Goal: Task Accomplishment & Management: Manage account settings

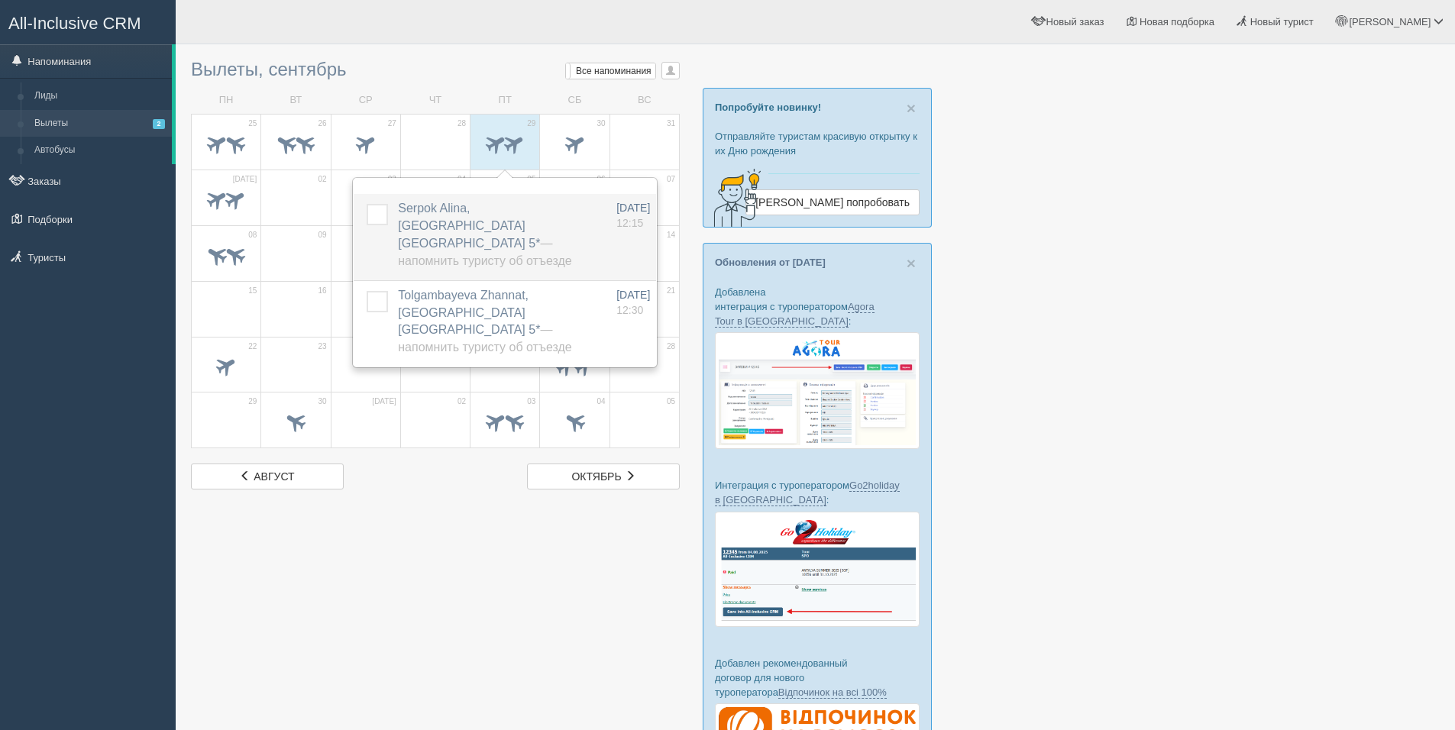
click at [367, 204] on label at bounding box center [367, 204] width 0 height 0
click at [0, 0] on input "checkbox" at bounding box center [0, 0] width 0 height 0
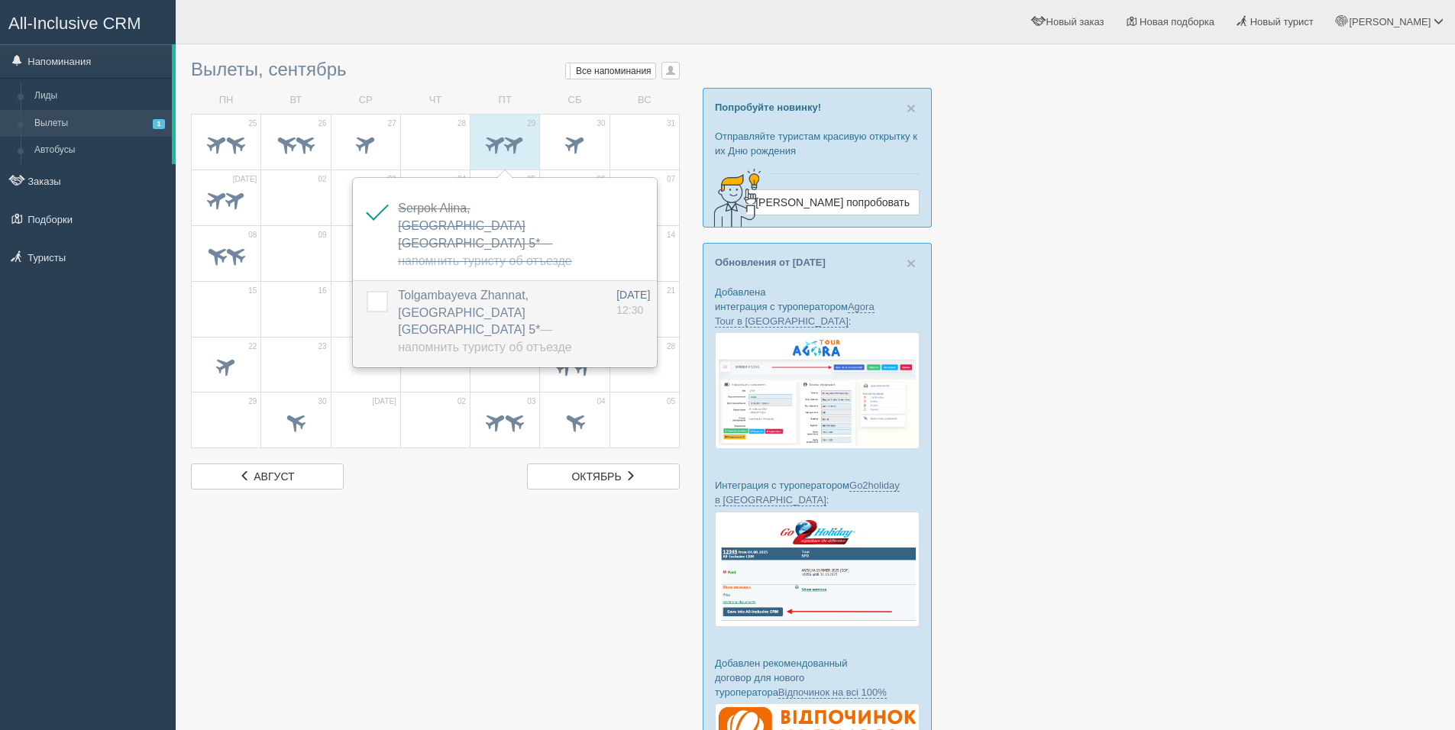
click at [367, 291] on label at bounding box center [367, 291] width 0 height 0
click at [0, 0] on input "checkbox" at bounding box center [0, 0] width 0 height 0
click at [567, 143] on span at bounding box center [574, 143] width 25 height 25
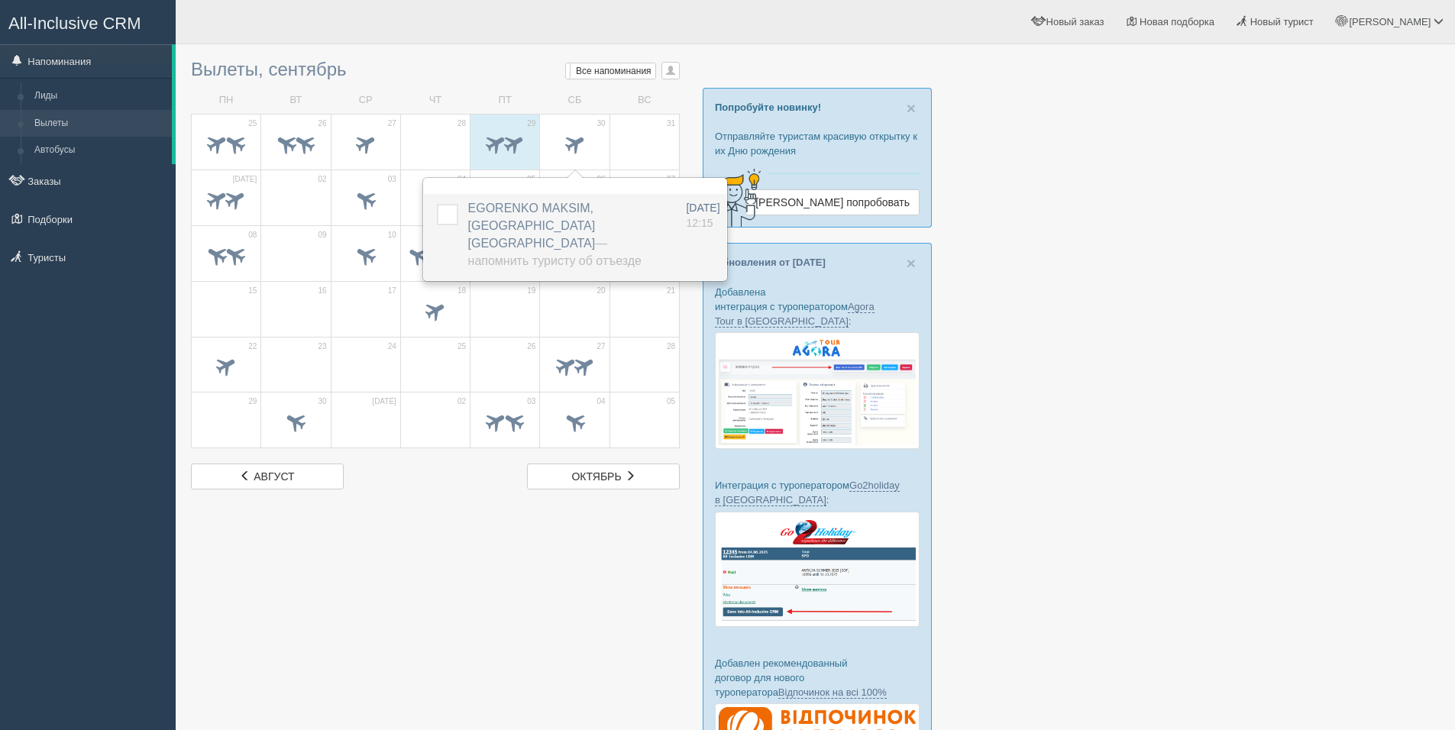
click at [437, 204] on label at bounding box center [437, 204] width 0 height 0
click at [0, 0] on input "checkbox" at bounding box center [0, 0] width 0 height 0
click at [474, 590] on div at bounding box center [815, 445] width 1249 height 786
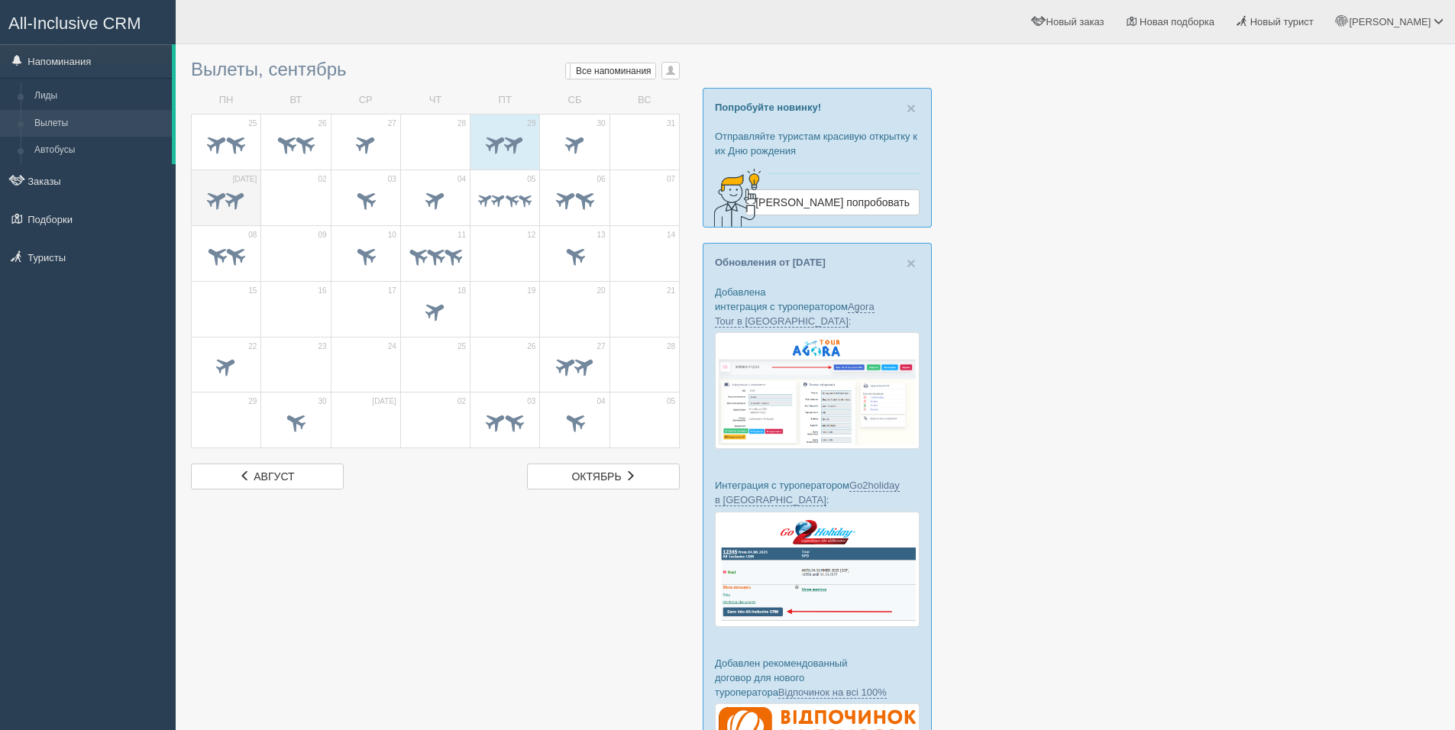
click at [247, 197] on span at bounding box center [235, 198] width 25 height 25
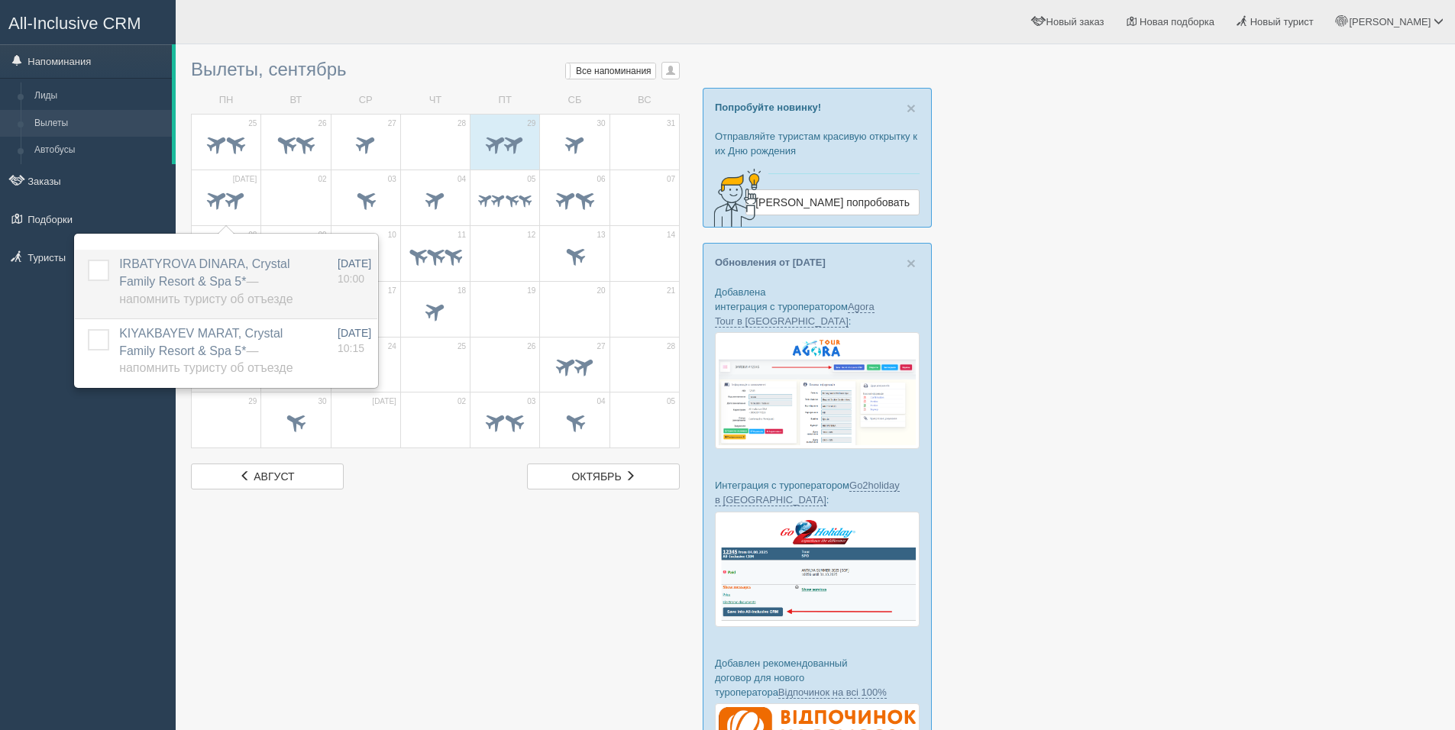
click at [88, 260] on label at bounding box center [88, 260] width 0 height 0
click at [0, 0] on input "checkbox" at bounding box center [0, 0] width 0 height 0
click at [441, 533] on div at bounding box center [815, 445] width 1249 height 786
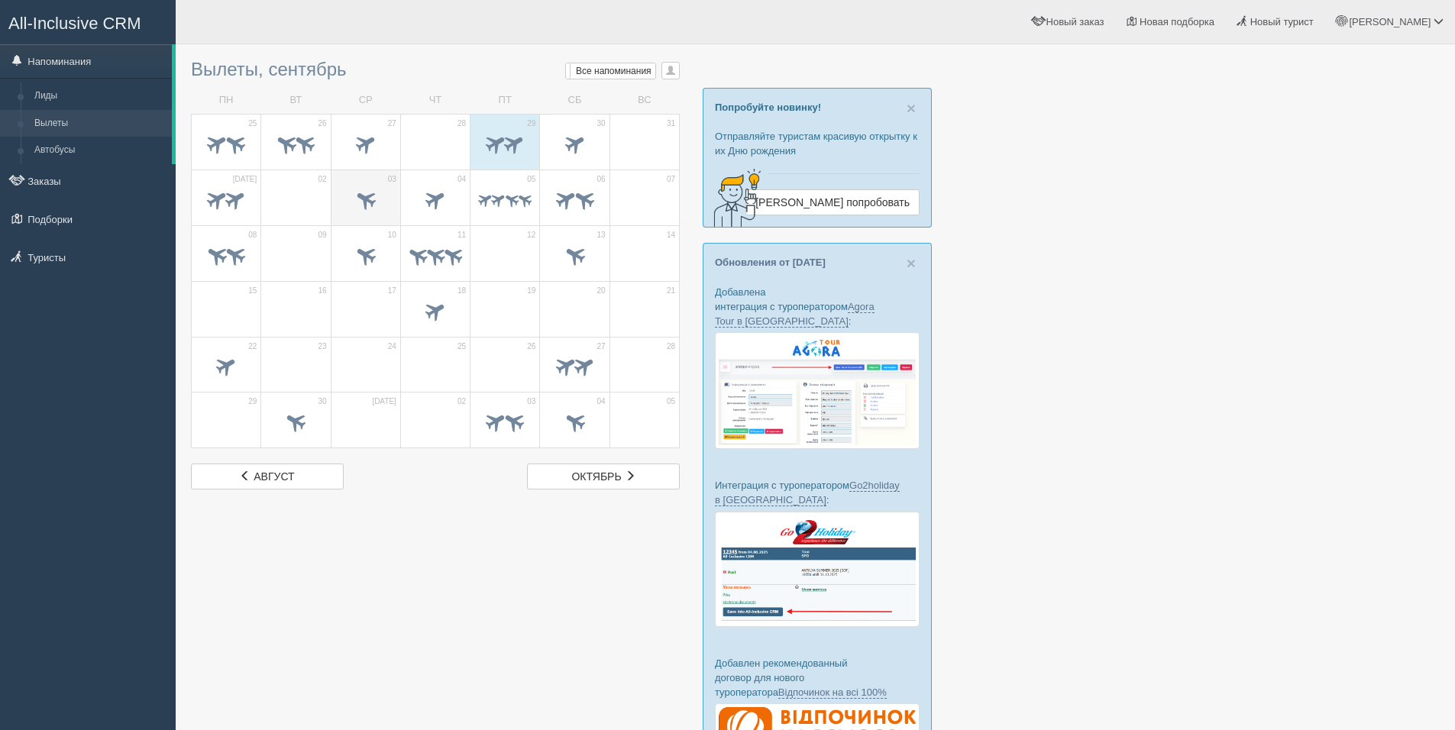
click at [378, 180] on td "03" at bounding box center [365, 198] width 69 height 56
click at [448, 198] on span at bounding box center [435, 198] width 25 height 25
click at [515, 200] on span at bounding box center [524, 200] width 18 height 18
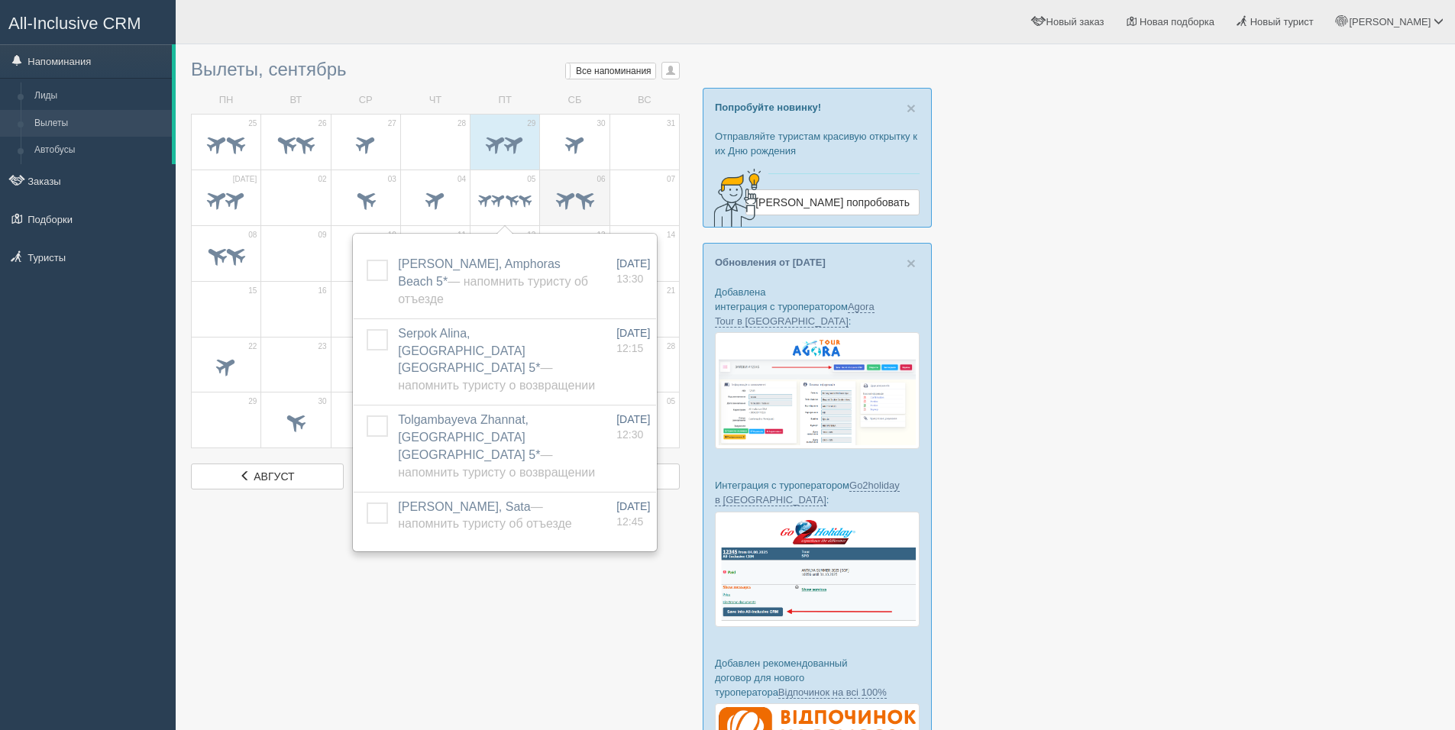
click at [573, 200] on span at bounding box center [583, 198] width 25 height 25
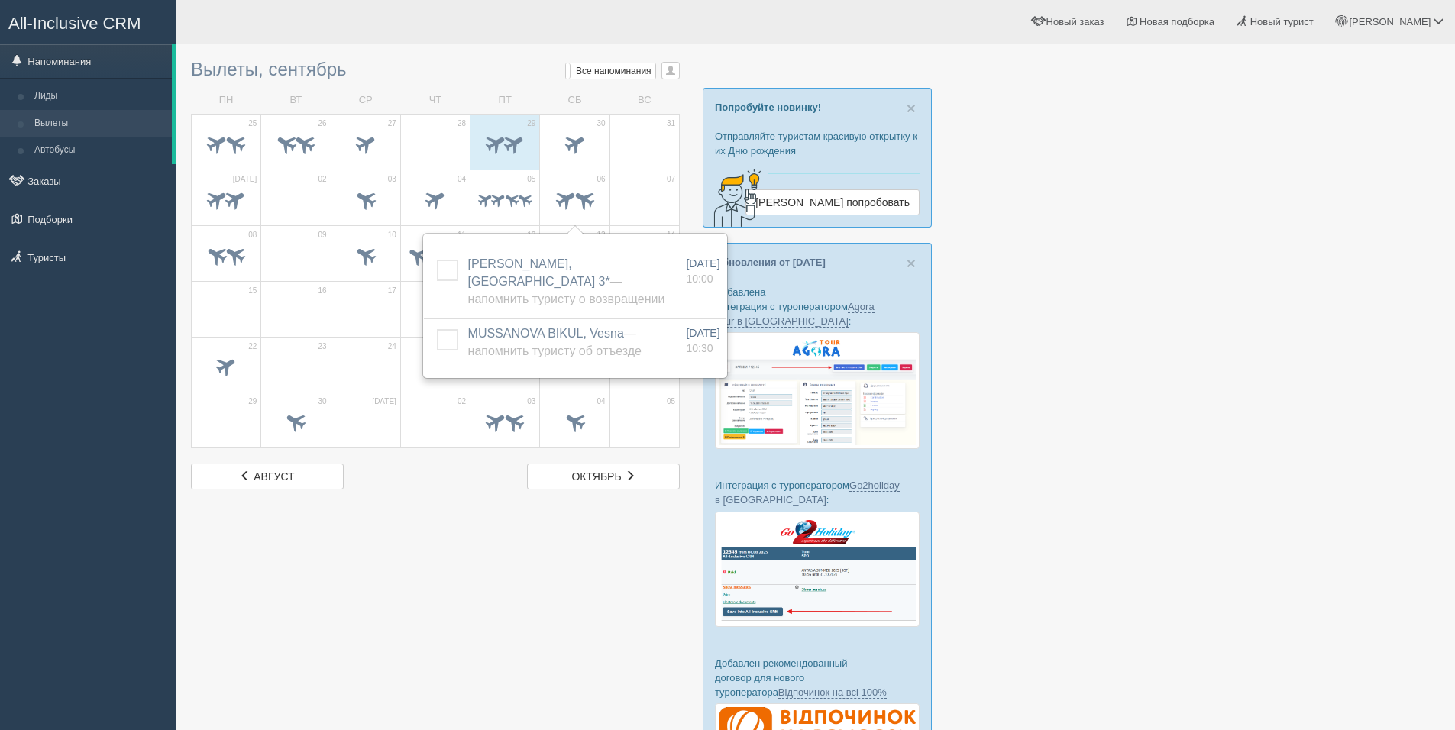
click at [1150, 274] on div at bounding box center [815, 445] width 1249 height 786
